Goal: Navigation & Orientation: Find specific page/section

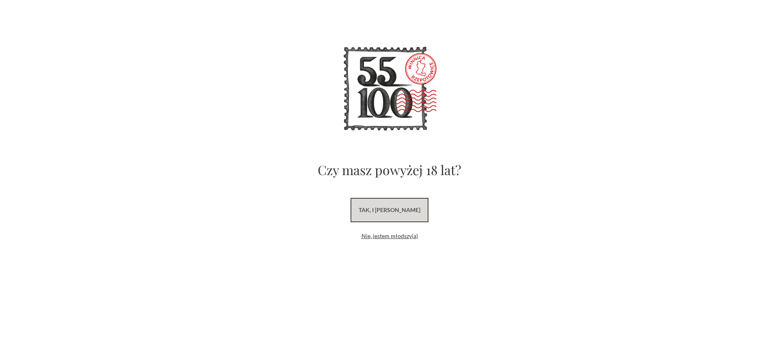
click at [406, 215] on link "tak, i uwielbiam wino" at bounding box center [390, 210] width 78 height 24
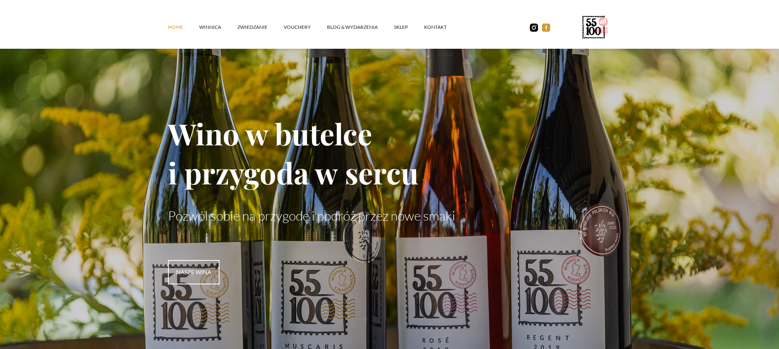
click at [546, 27] on img at bounding box center [546, 28] width 8 height 8
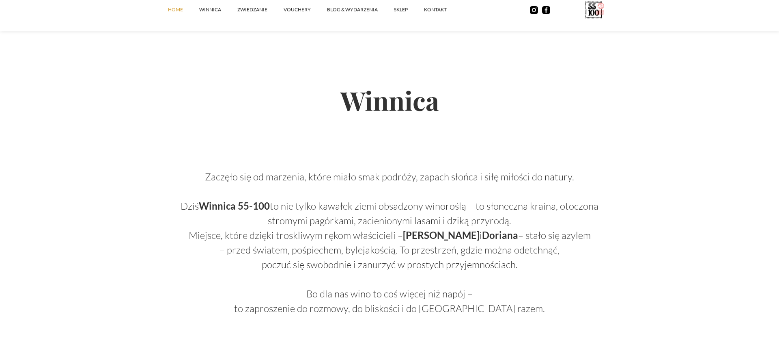
scroll to position [373, 0]
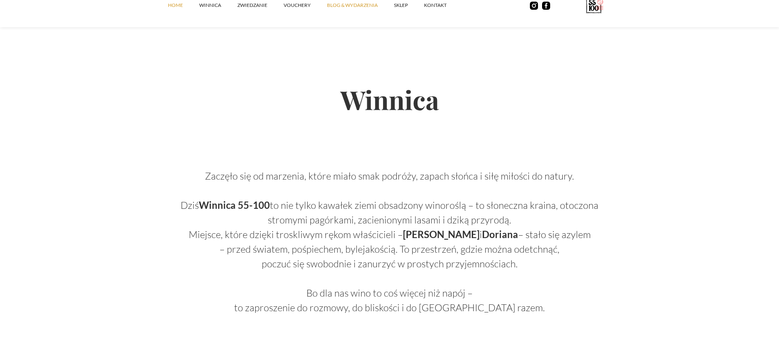
click at [340, 9] on link "Blog & Wydarzenia" at bounding box center [360, 5] width 67 height 24
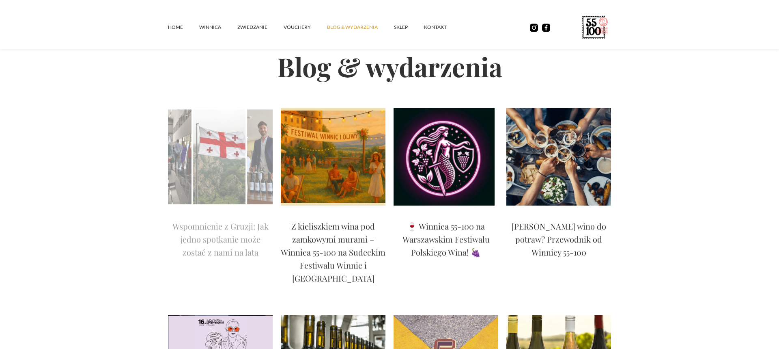
scroll to position [41, 0]
click at [213, 228] on p "Wspomnienie z Gruzji: Jak jedno spotkanie może zostać z nami na lata" at bounding box center [220, 239] width 105 height 39
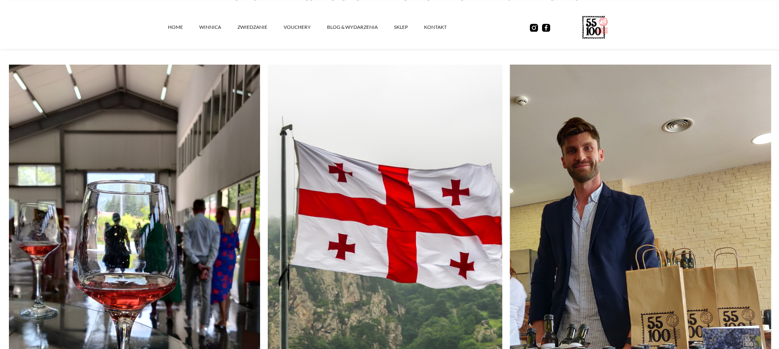
scroll to position [83, 0]
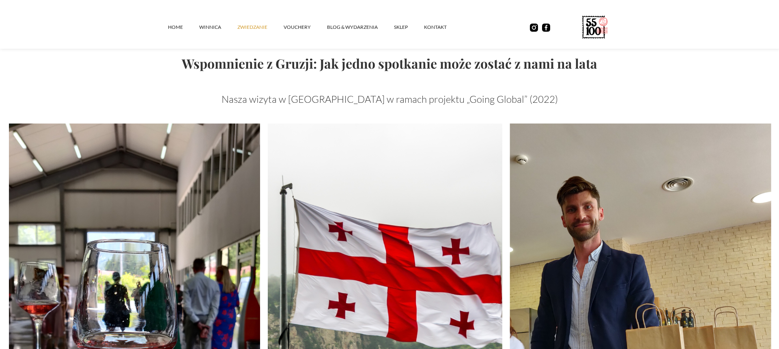
click at [248, 29] on link "ZWIEDZANIE" at bounding box center [260, 27] width 46 height 24
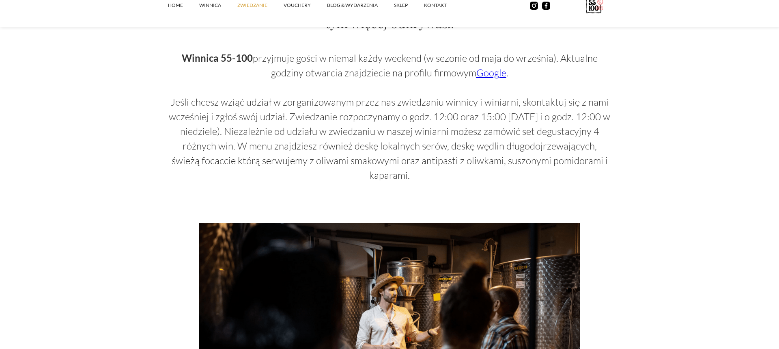
scroll to position [538, 0]
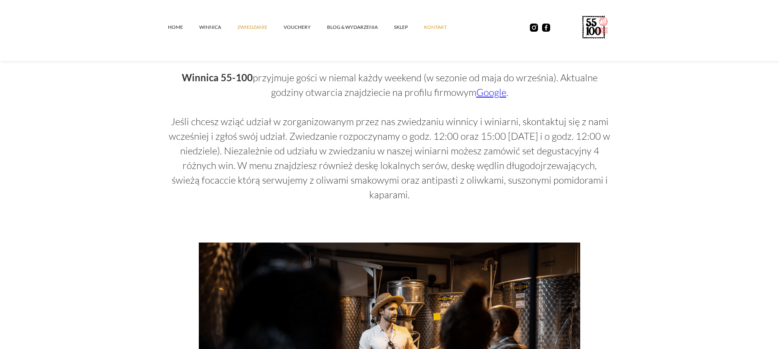
click at [442, 29] on link "kontakt" at bounding box center [443, 27] width 39 height 24
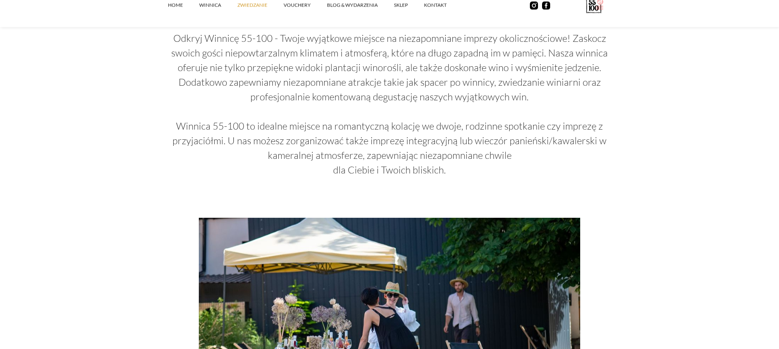
scroll to position [1159, 0]
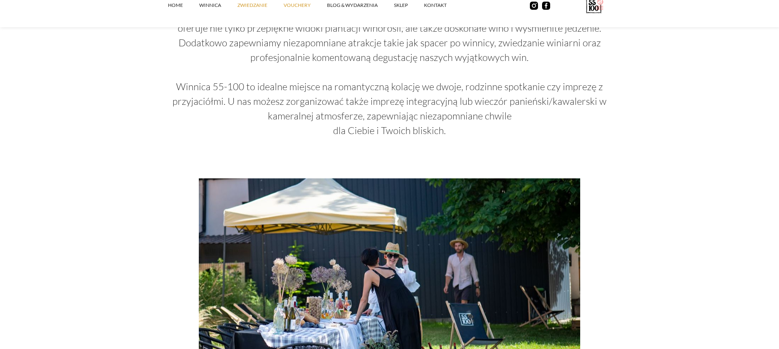
click at [301, 5] on link "vouchery" at bounding box center [305, 5] width 43 height 24
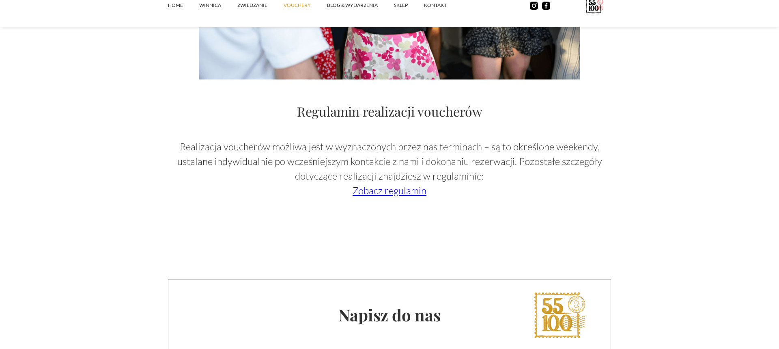
scroll to position [1283, 0]
